Goal: Task Accomplishment & Management: Manage account settings

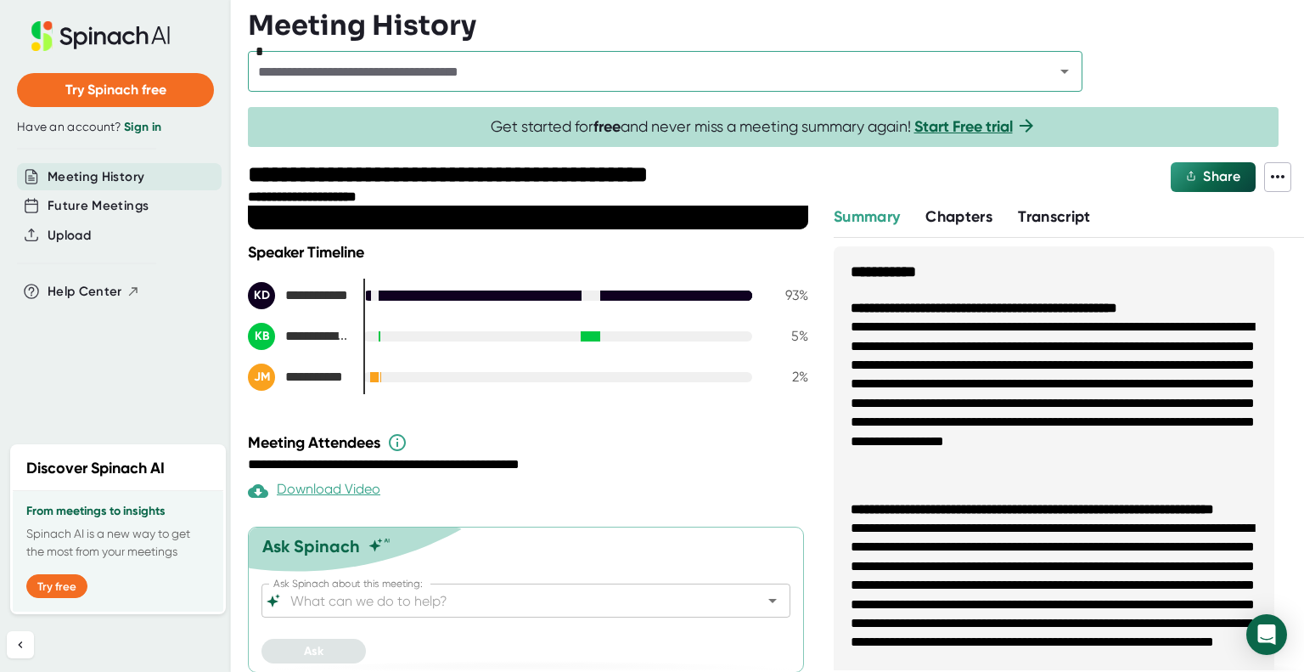
scroll to position [369, 0]
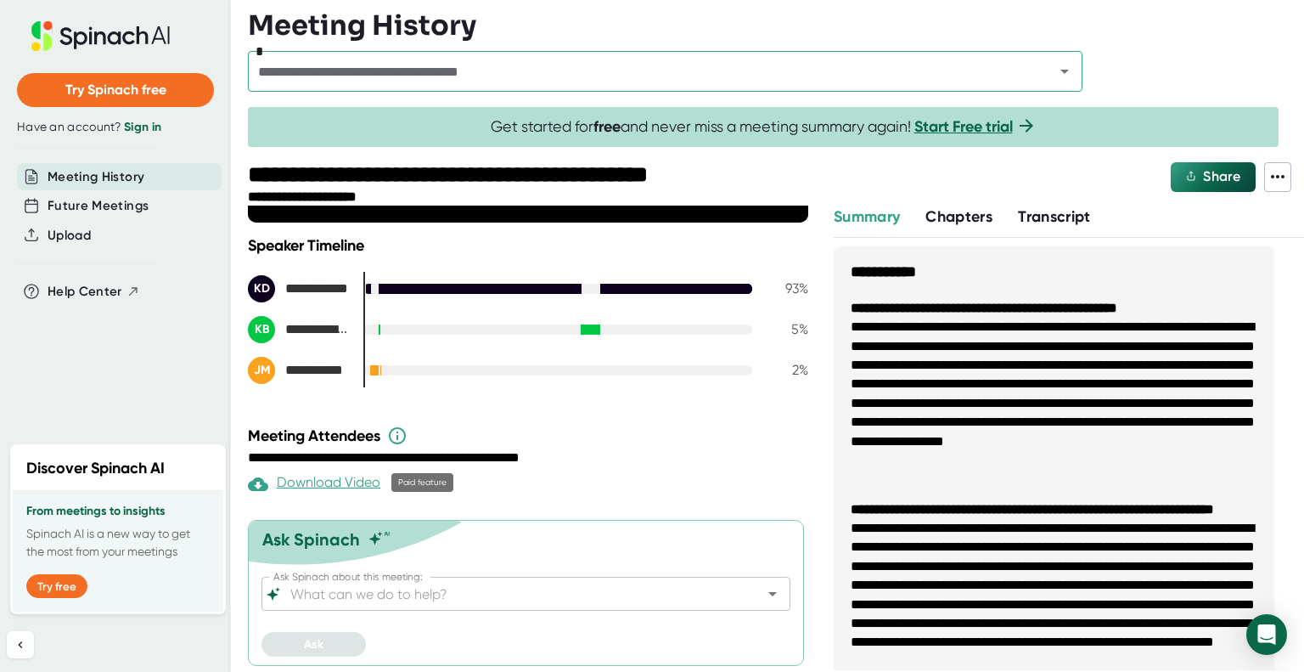
click at [329, 478] on div "Download Video" at bounding box center [314, 484] width 132 height 20
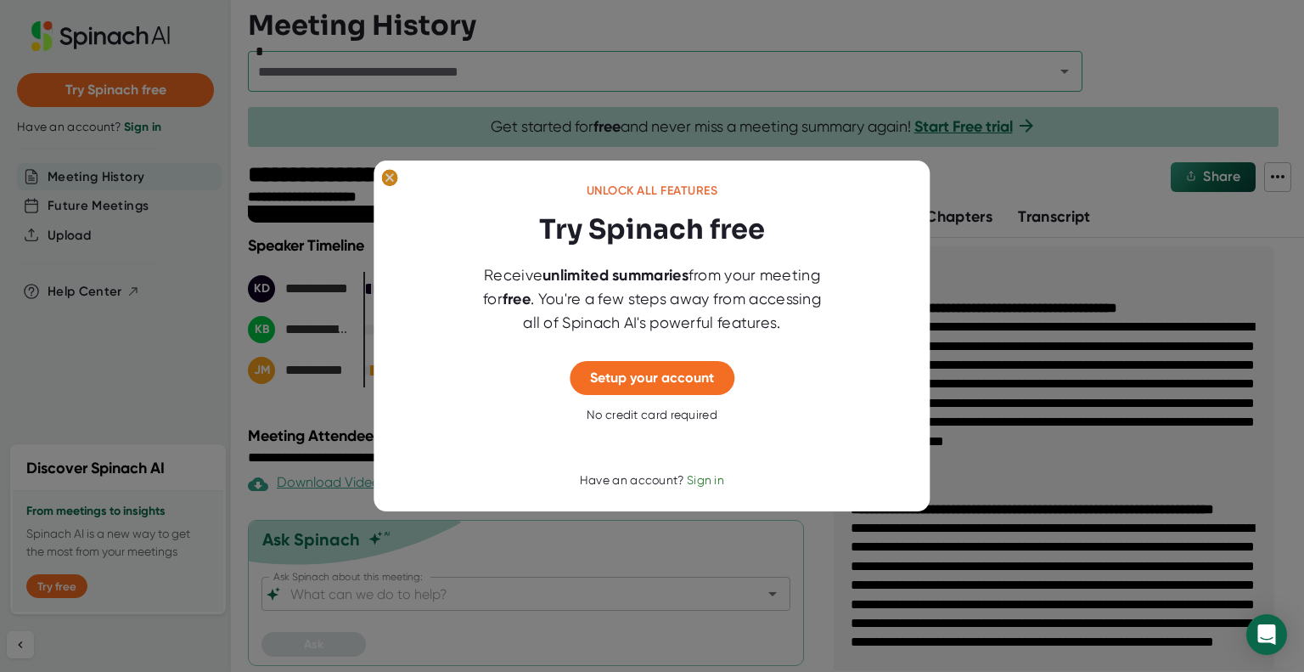
click at [385, 174] on ellipse at bounding box center [389, 177] width 16 height 17
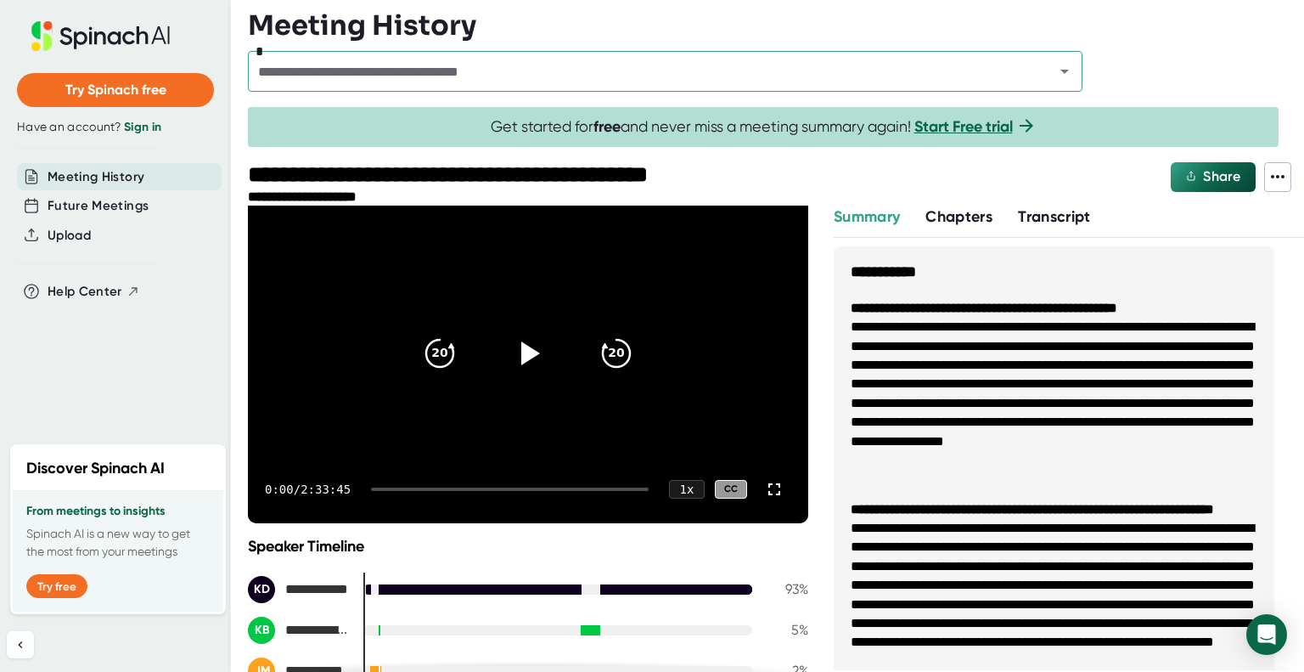
scroll to position [68, 0]
click at [898, 385] on li "**********" at bounding box center [1054, 404] width 407 height 172
click at [1043, 207] on span "Transcript" at bounding box center [1054, 216] width 73 height 19
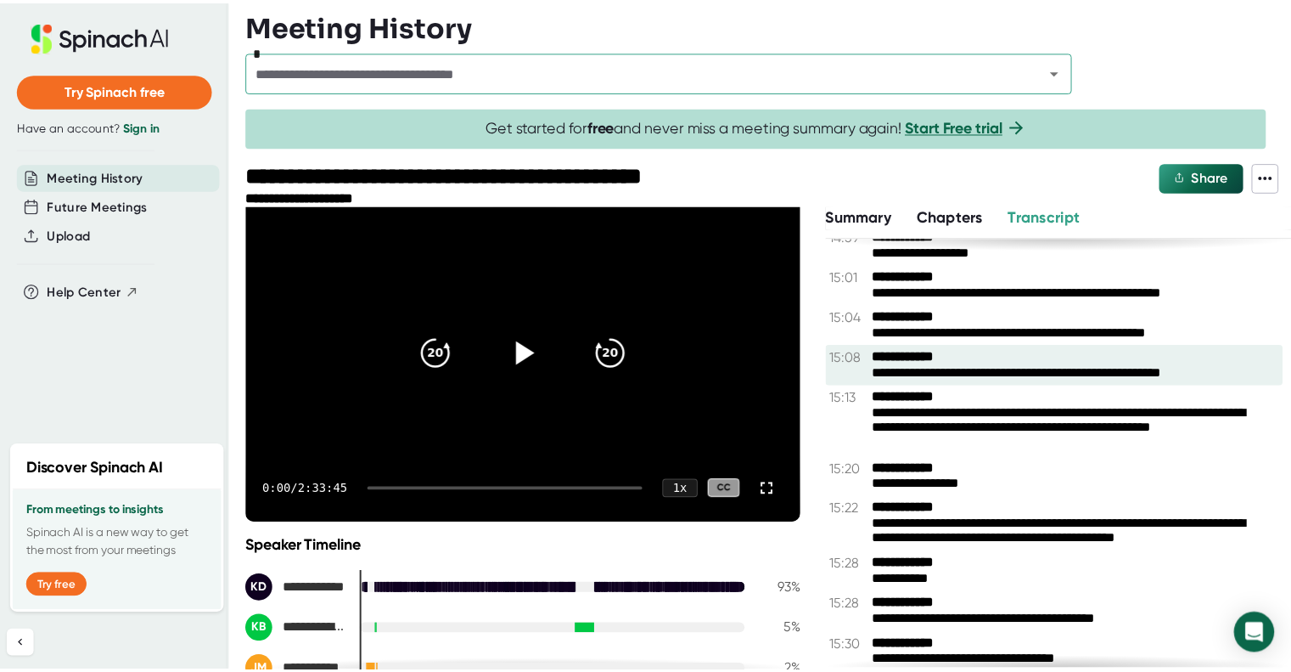
scroll to position [6599, 0]
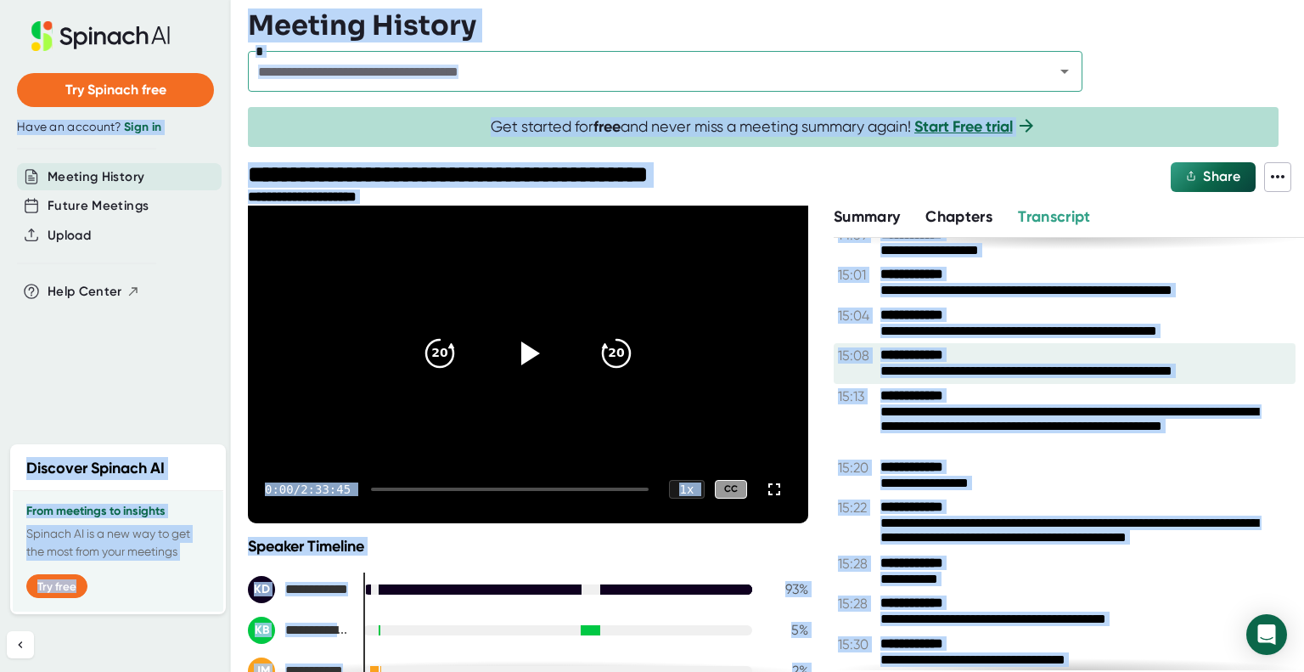
click at [979, 363] on b "**********" at bounding box center [944, 355] width 127 height 16
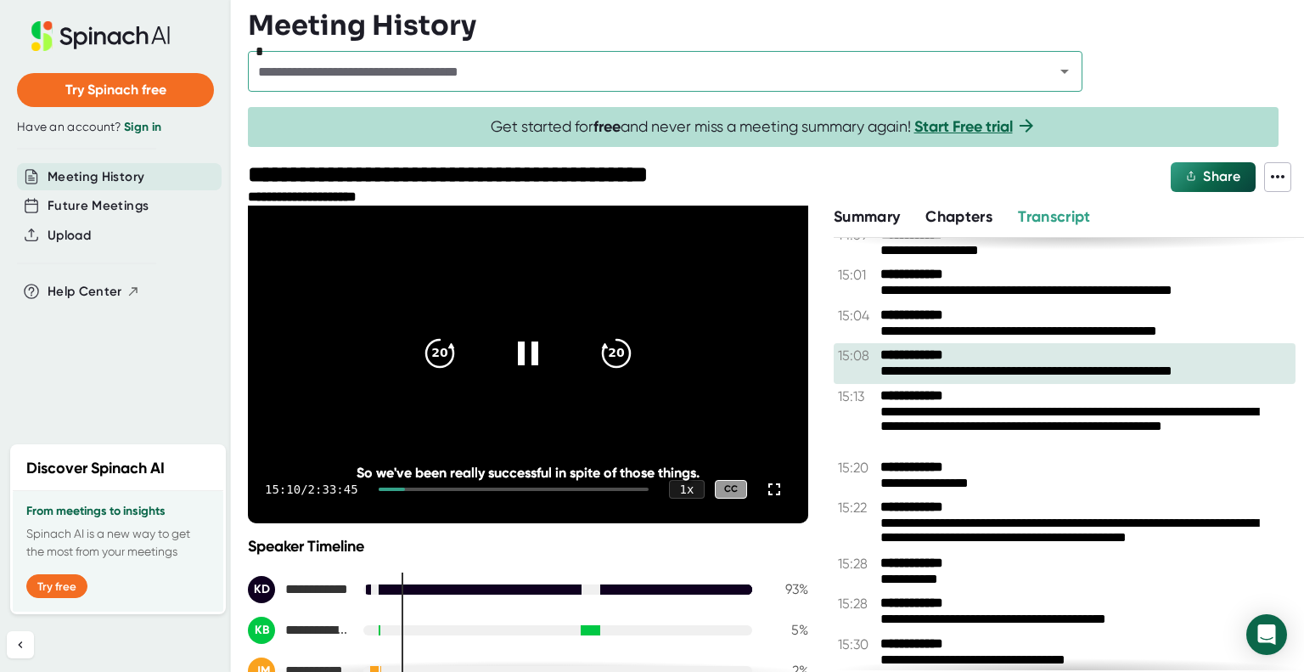
click at [521, 359] on icon at bounding box center [528, 353] width 41 height 41
click at [1277, 173] on icon at bounding box center [1278, 176] width 20 height 20
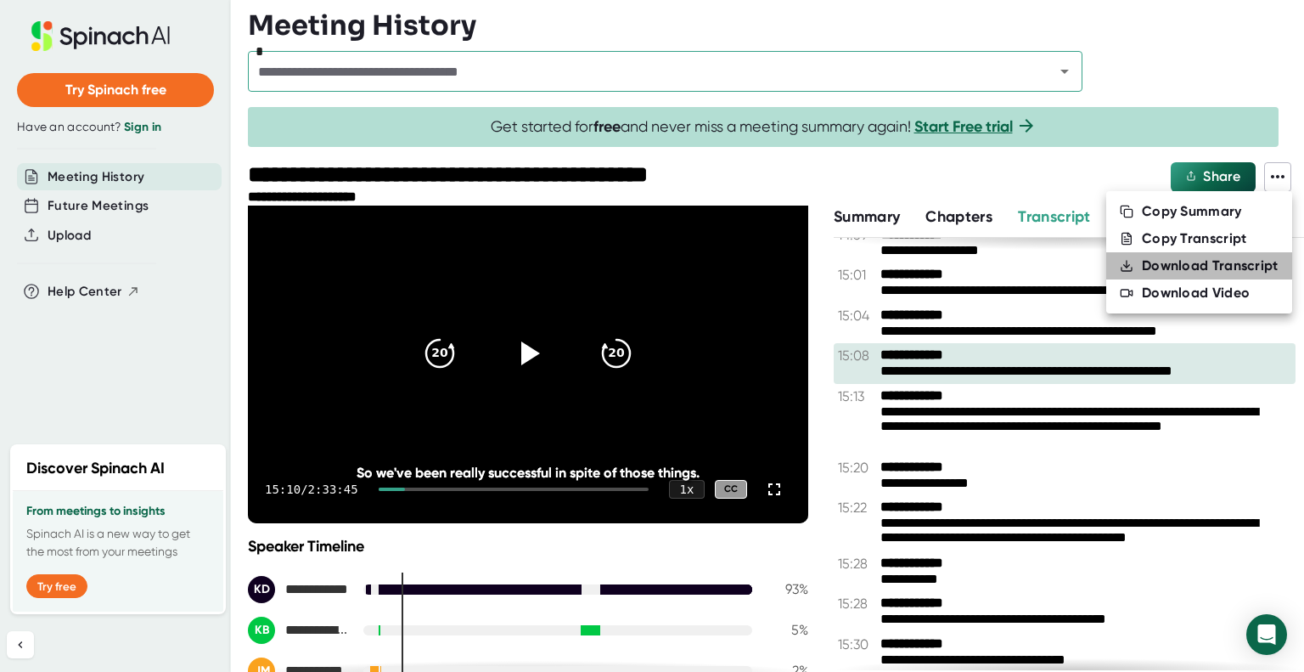
click at [1236, 263] on div "Download Transcript" at bounding box center [1210, 265] width 137 height 17
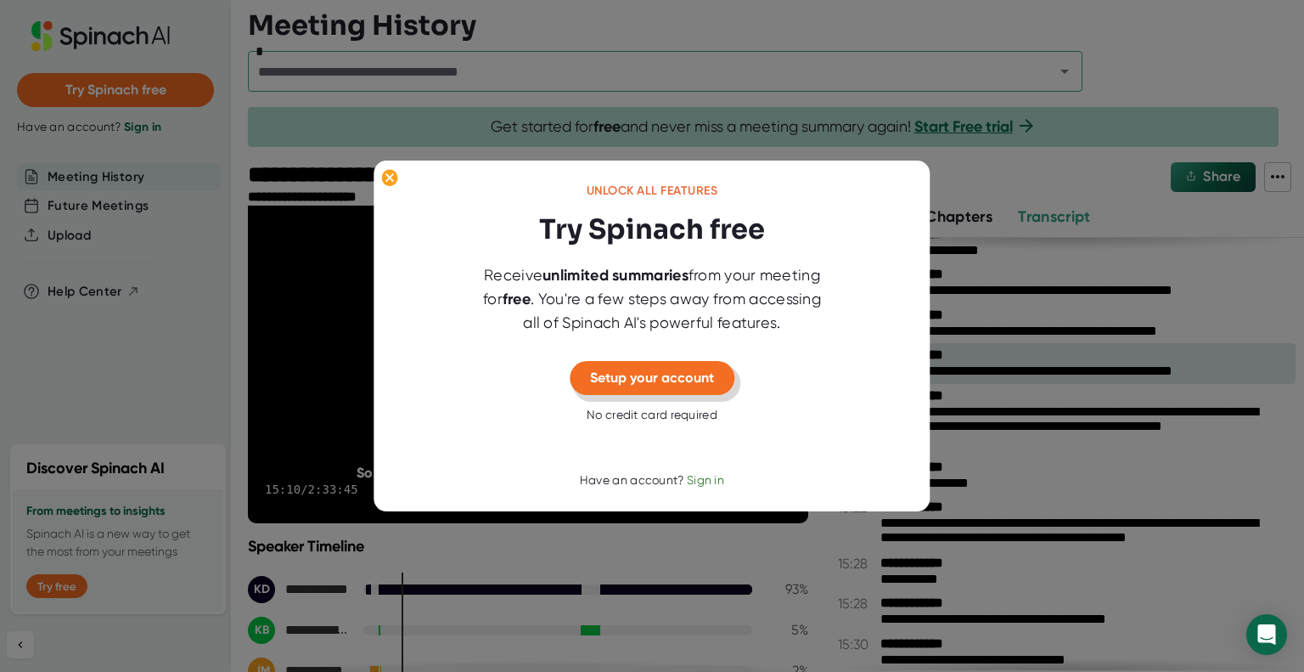
click at [662, 372] on span "Setup your account" at bounding box center [652, 377] width 124 height 16
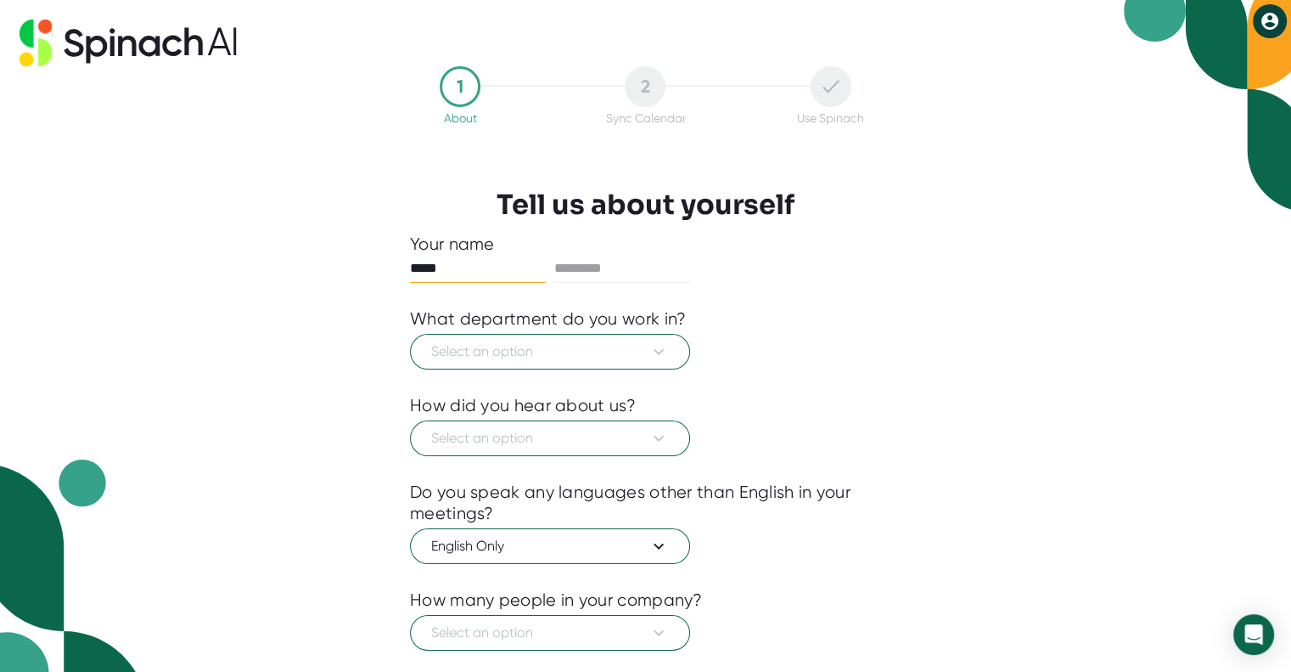
type input "*****"
type input "*******"
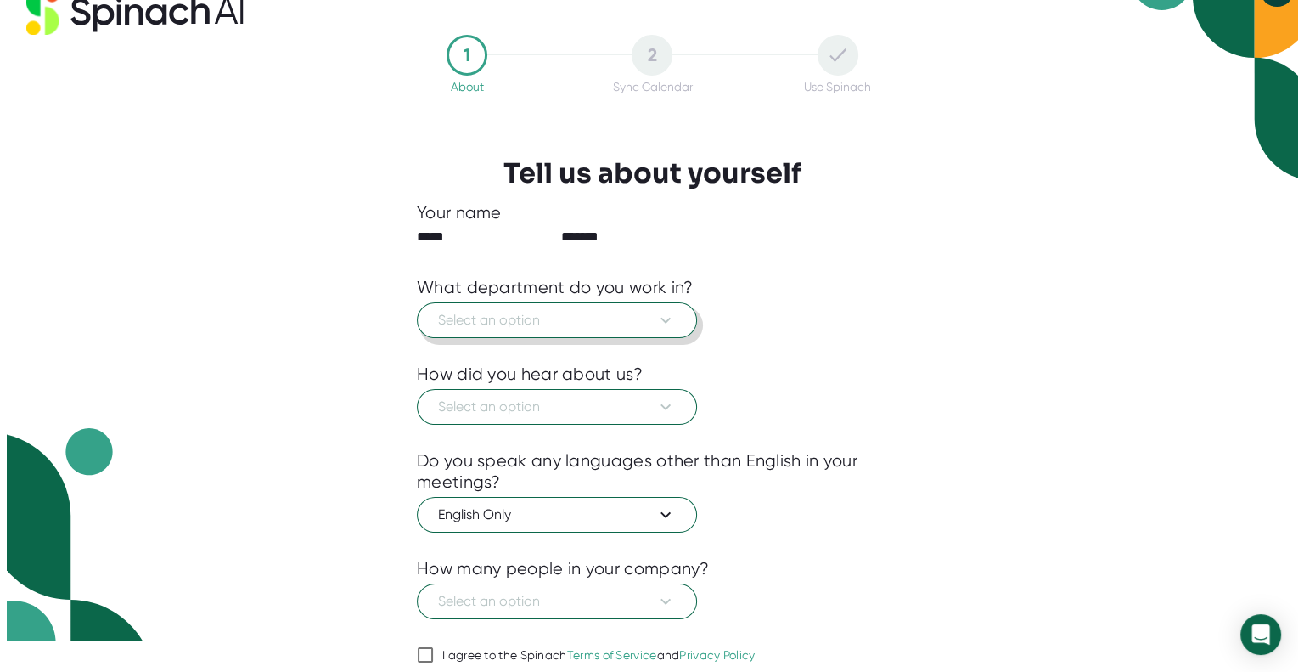
scroll to position [34, 0]
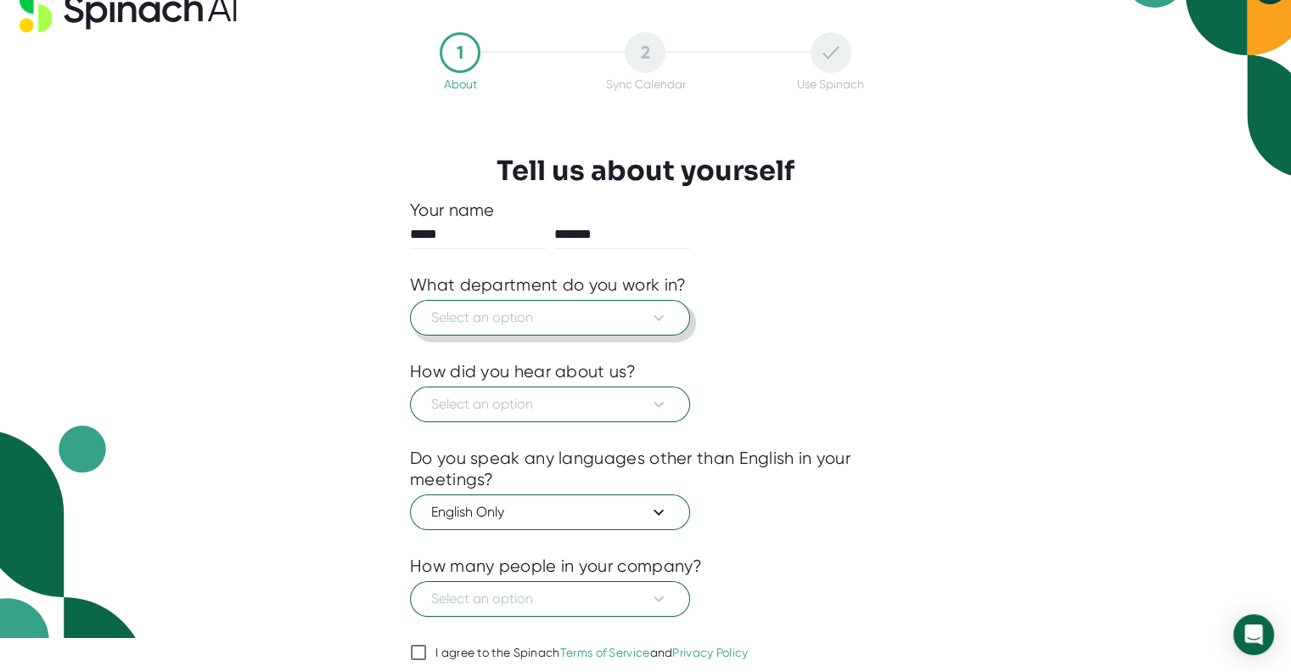
click at [503, 314] on span "Select an option" at bounding box center [550, 317] width 238 height 20
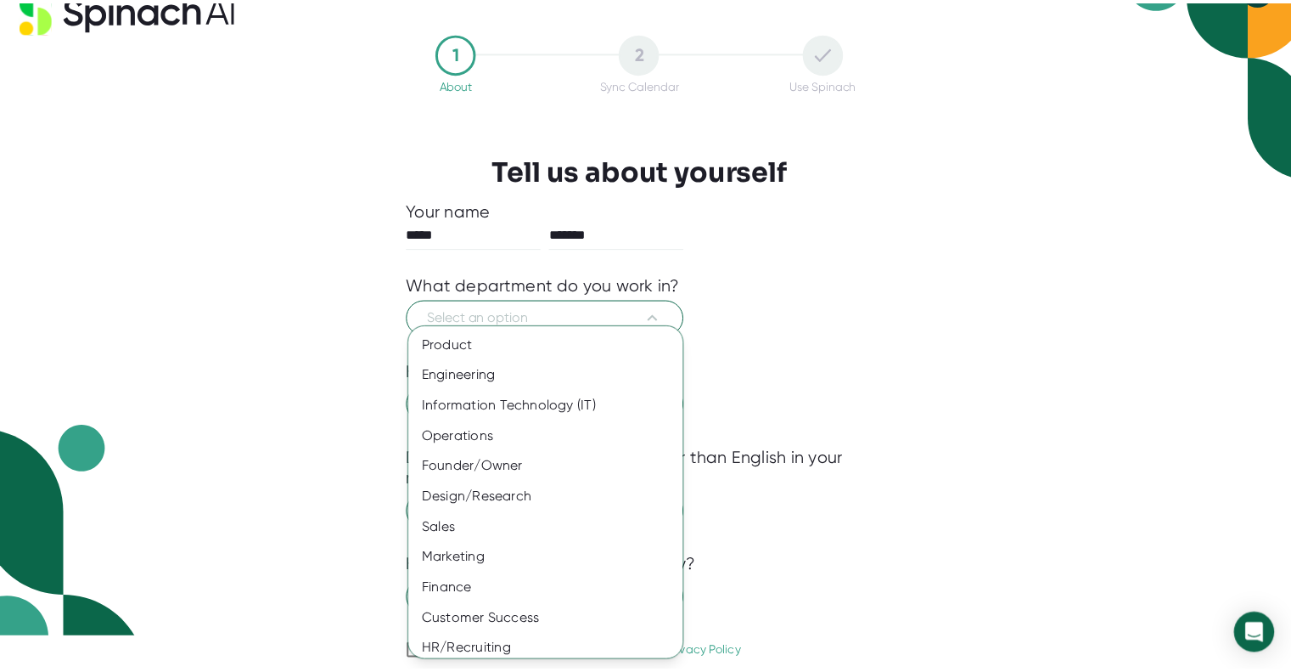
scroll to position [69, 0]
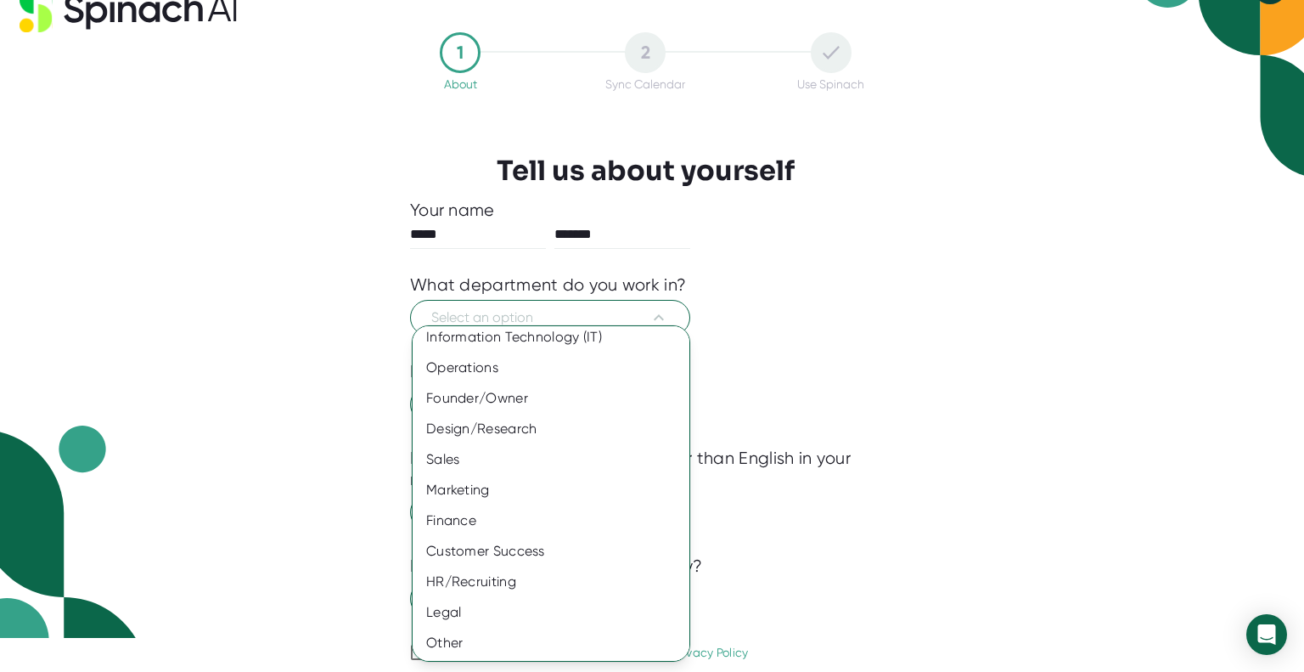
click at [470, 639] on div "Other" at bounding box center [558, 642] width 290 height 31
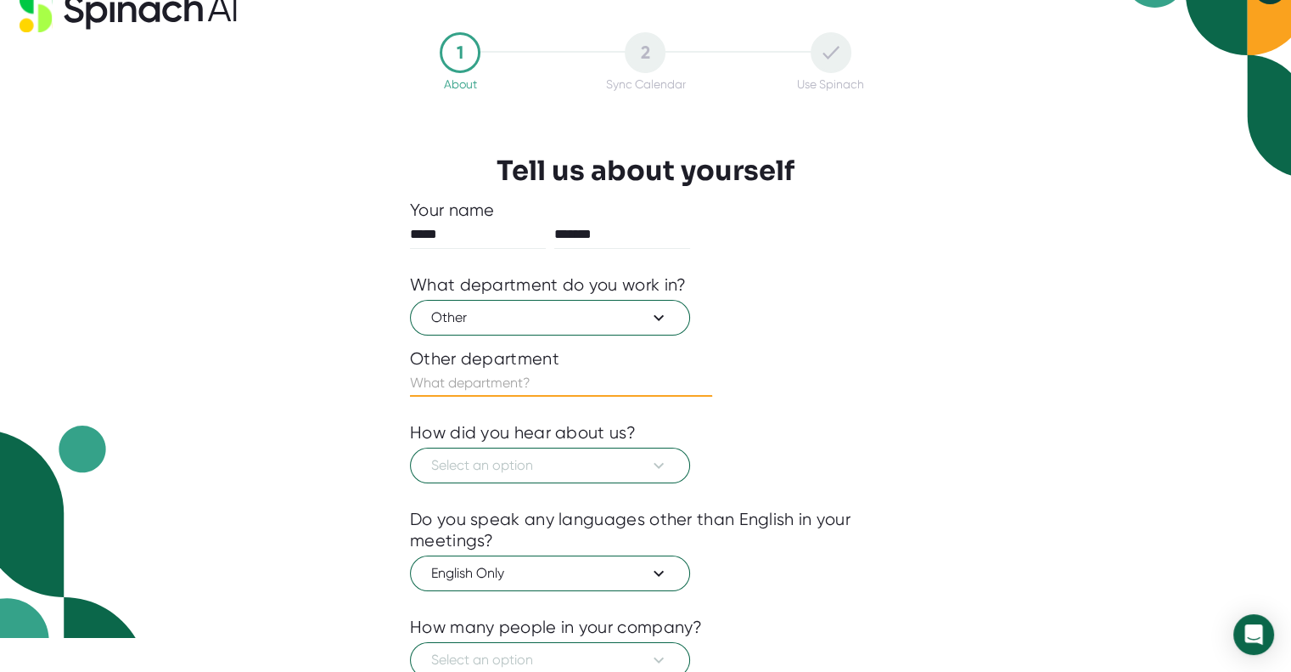
click at [550, 375] on input "text" at bounding box center [561, 382] width 302 height 27
type input "na"
click at [515, 471] on span "Select an option" at bounding box center [550, 465] width 238 height 20
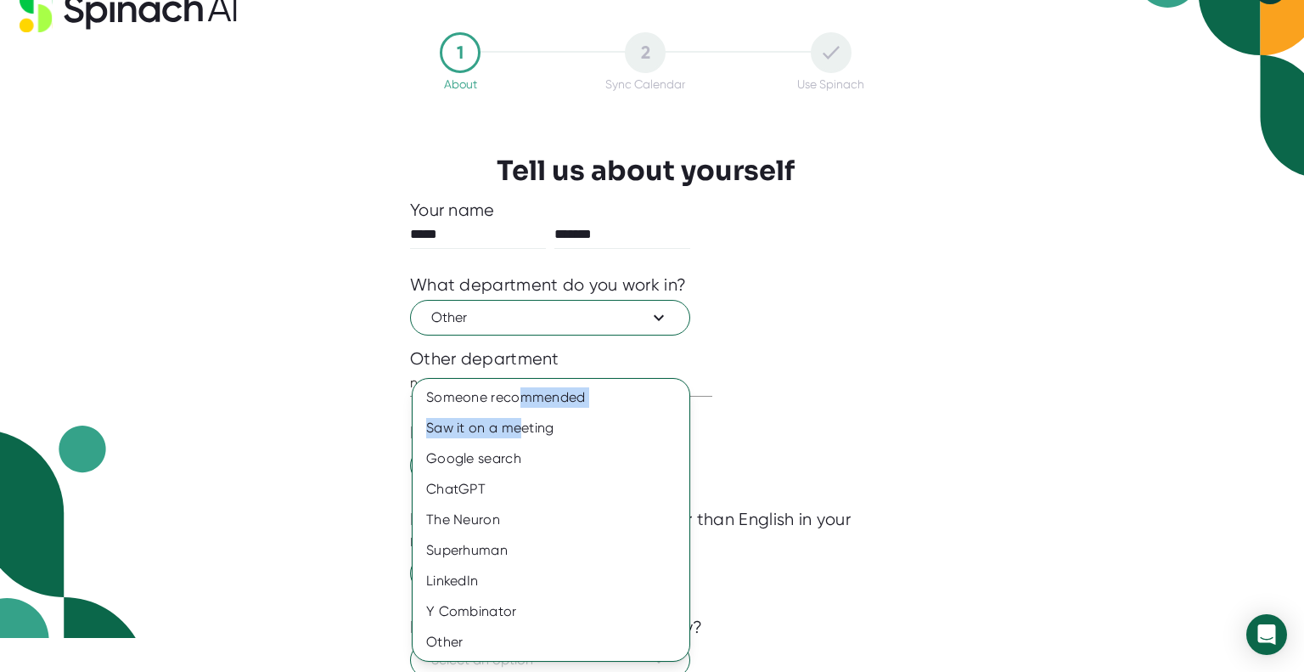
drag, startPoint x: 521, startPoint y: 402, endPoint x: 524, endPoint y: 419, distance: 16.3
click at [524, 419] on div "Someone recommended Saw it on a meeting Google search ChatGPT The Neuron Superh…" at bounding box center [551, 519] width 277 height 275
click at [524, 419] on div "Saw it on a meeting" at bounding box center [551, 428] width 277 height 31
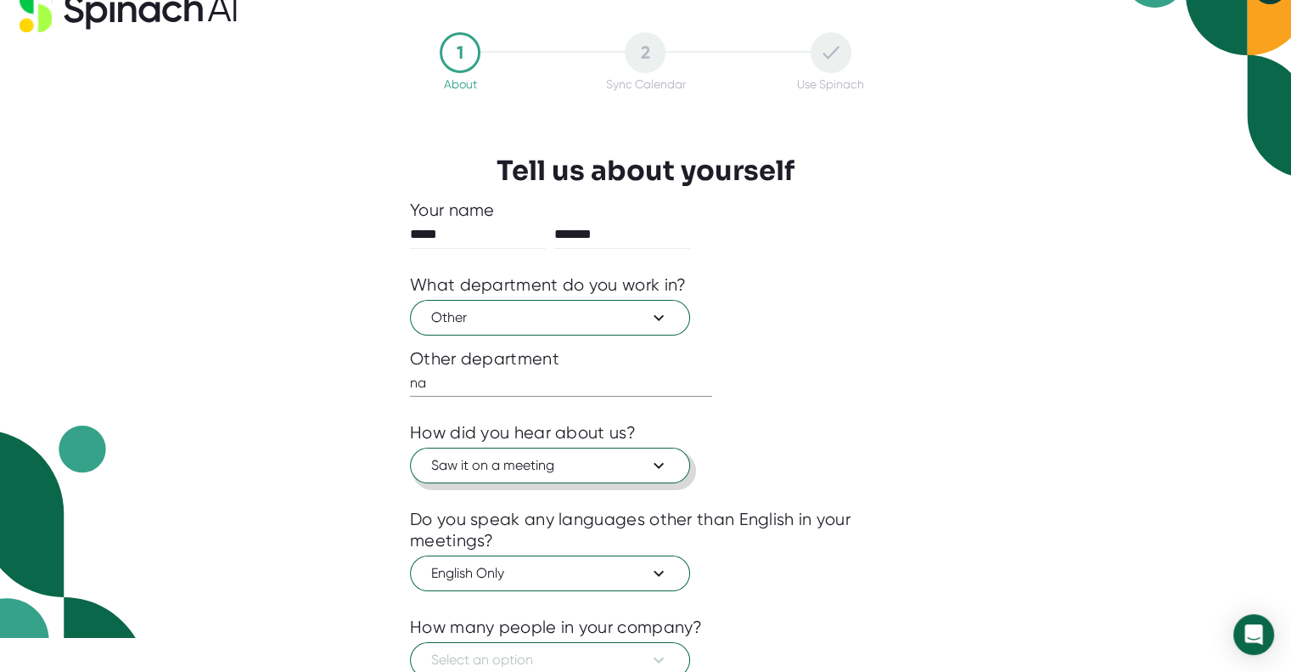
scroll to position [156, 0]
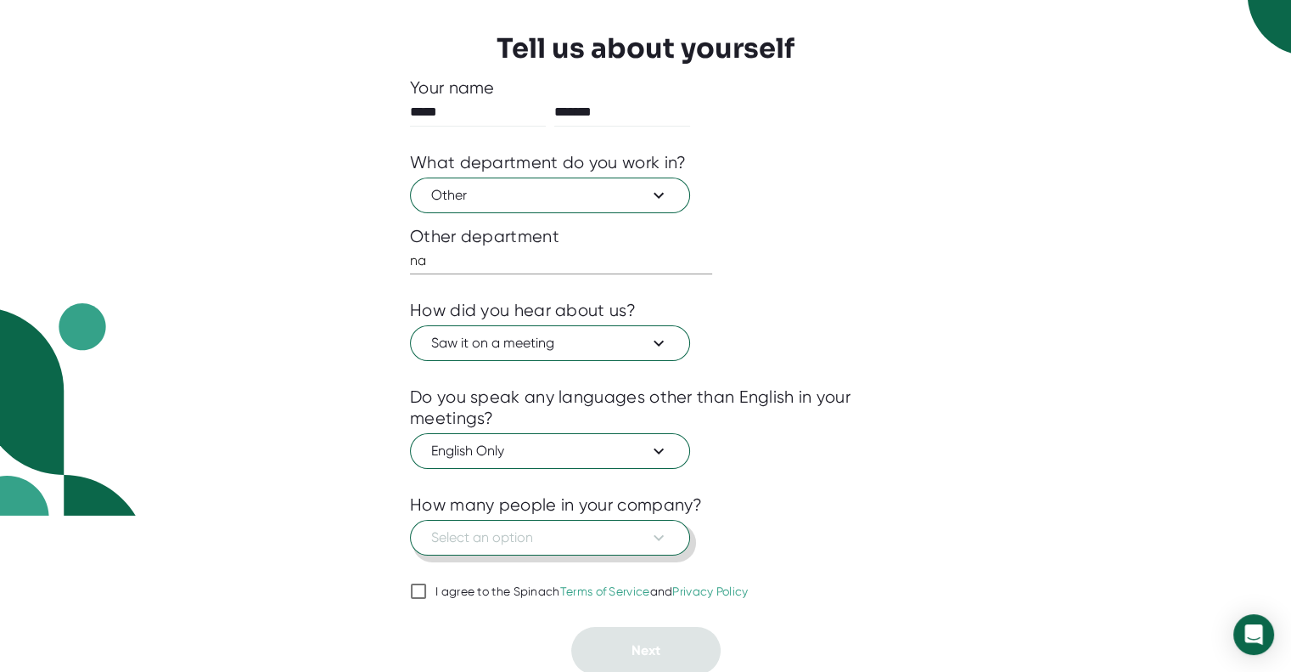
click at [558, 533] on span "Select an option" at bounding box center [550, 537] width 238 height 20
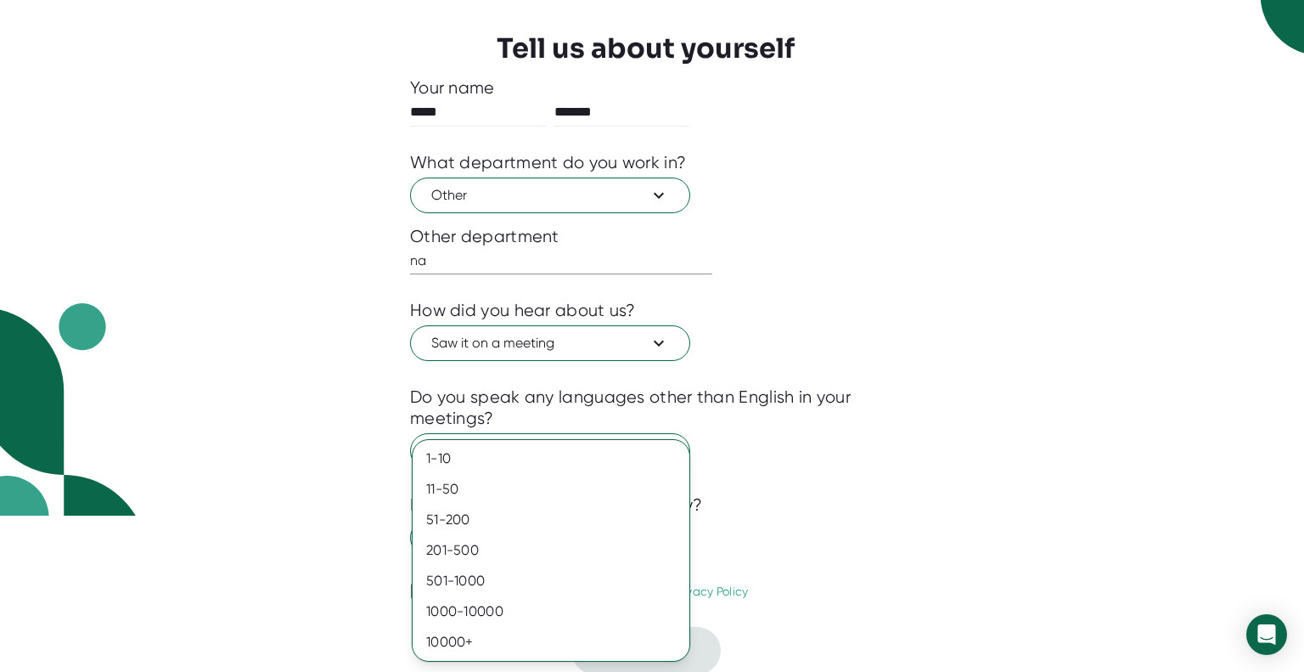
click at [530, 571] on div "501-1000" at bounding box center [551, 581] width 277 height 31
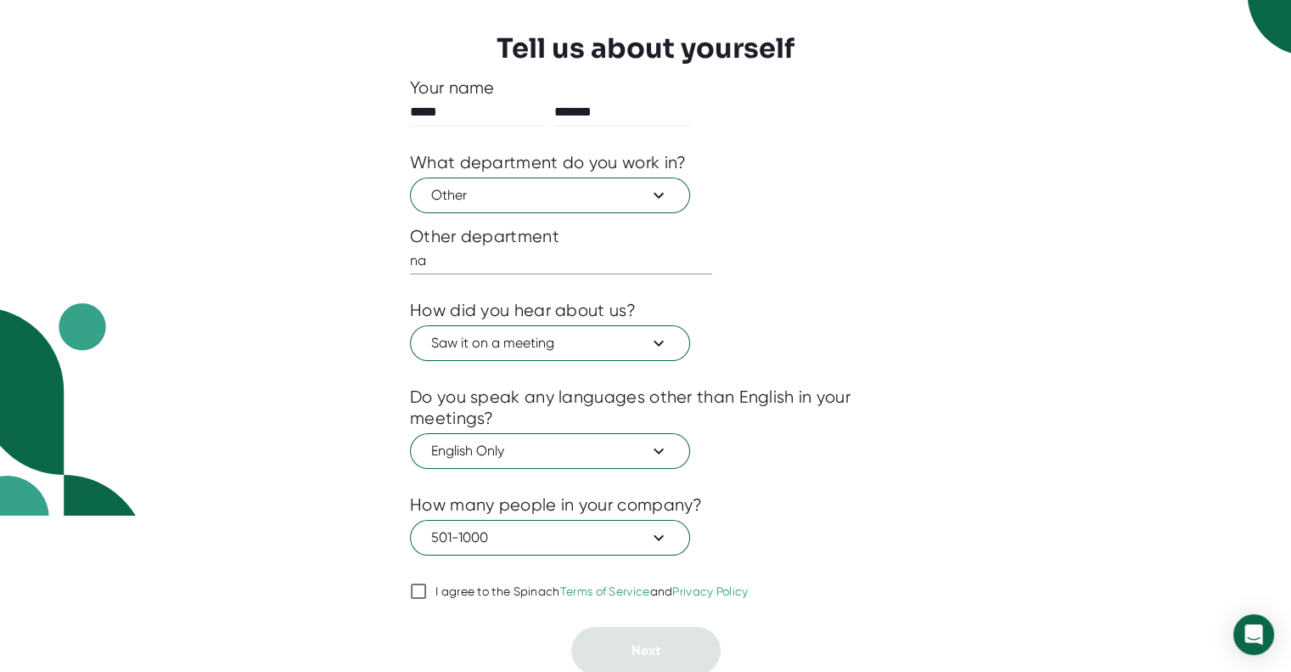
click at [465, 594] on div "I agree to the Spinach Terms of Service and Privacy Policy" at bounding box center [592, 591] width 313 height 15
click at [427, 594] on input "I agree to the Spinach Terms of Service and Privacy Policy" at bounding box center [418, 591] width 17 height 20
checkbox input "true"
click at [647, 645] on span "Next" at bounding box center [646, 650] width 29 height 16
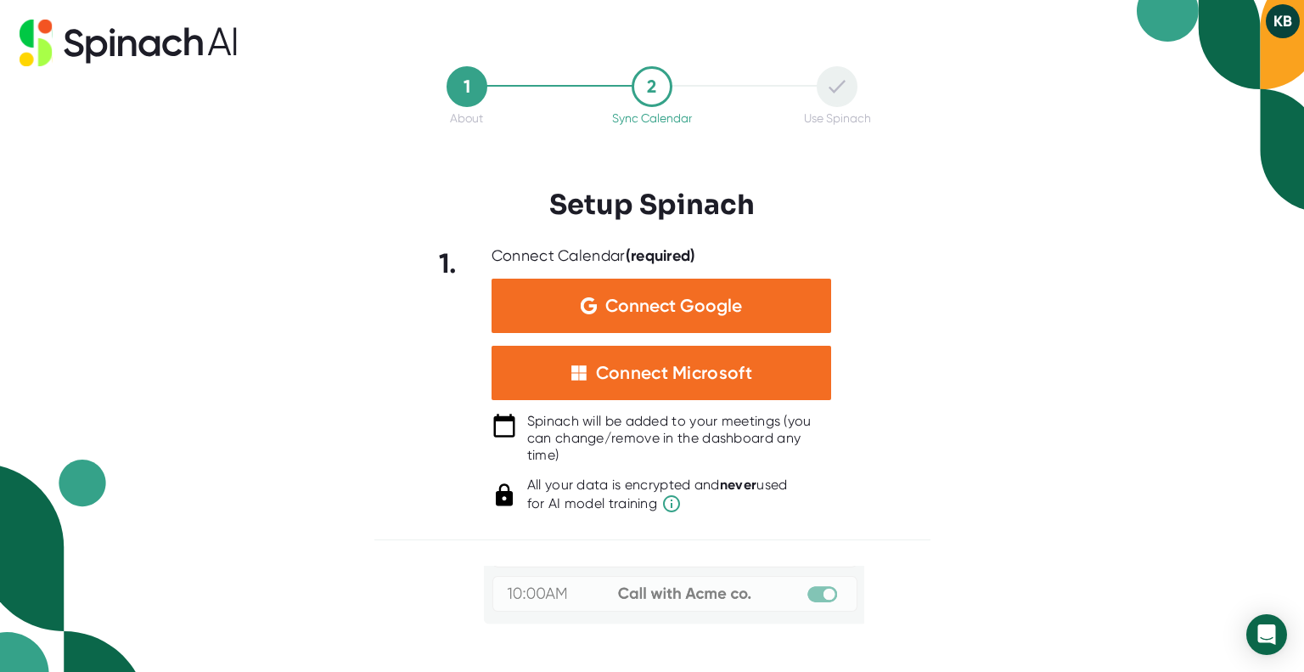
scroll to position [166, 0]
click at [646, 369] on div "Connect Microsoft" at bounding box center [674, 373] width 156 height 22
